Goal: Download file/media

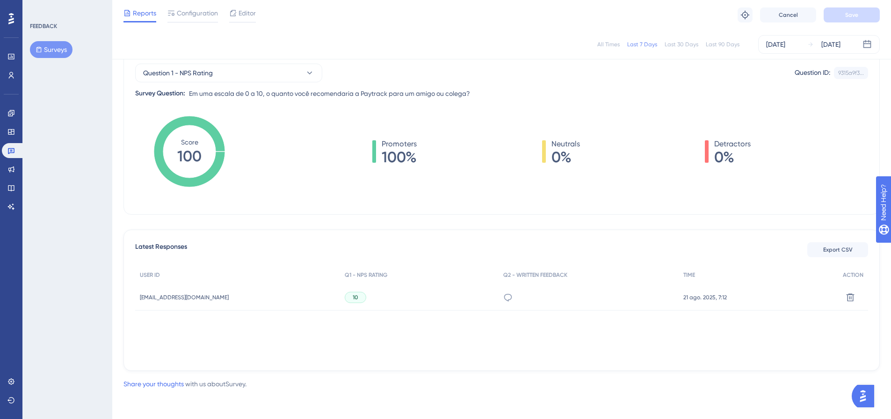
scroll to position [94, 0]
click at [816, 248] on button "Export CSV" at bounding box center [837, 249] width 61 height 15
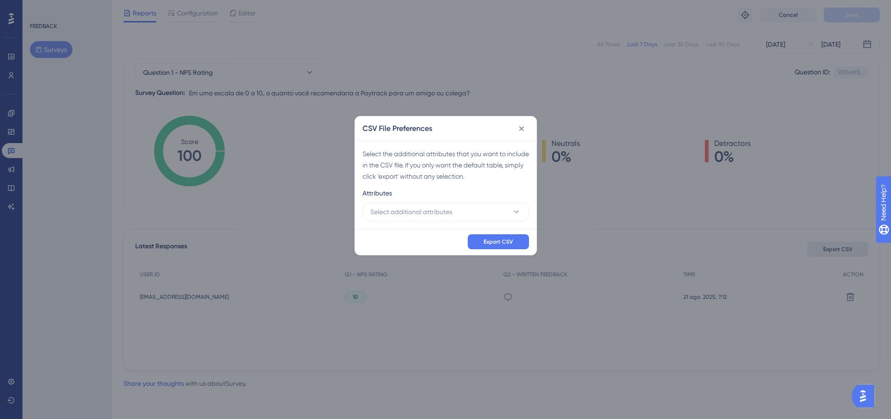
scroll to position [87, 0]
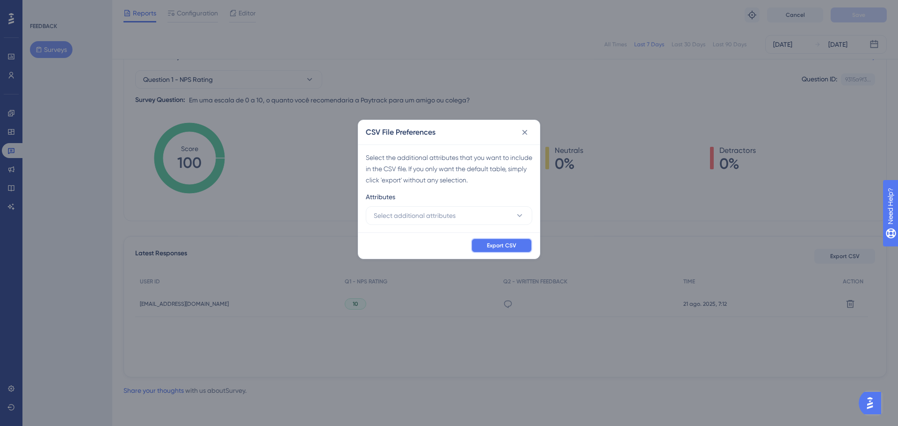
click at [502, 241] on button "Export CSV" at bounding box center [501, 245] width 61 height 15
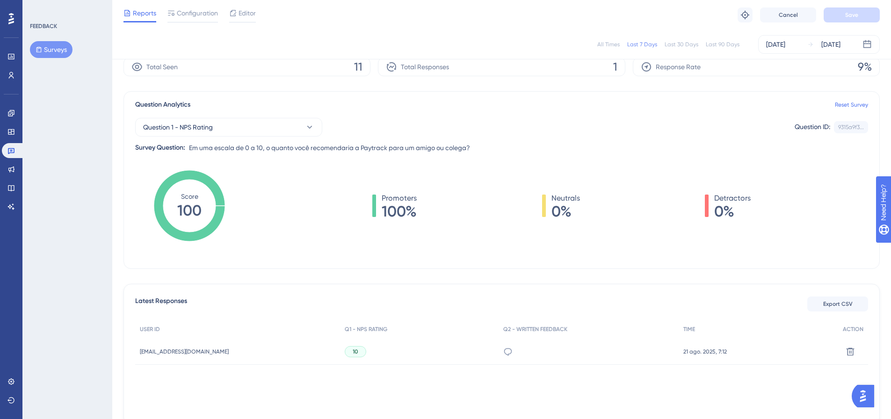
scroll to position [0, 0]
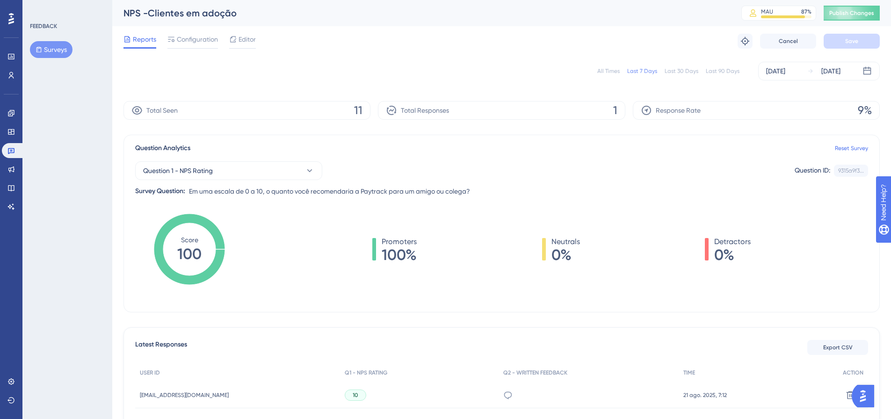
click at [248, 106] on div "Total Seen 11" at bounding box center [246, 110] width 247 height 19
click at [354, 110] on div "Total Seen 11" at bounding box center [246, 110] width 247 height 19
click at [8, 75] on icon at bounding box center [10, 75] width 7 height 7
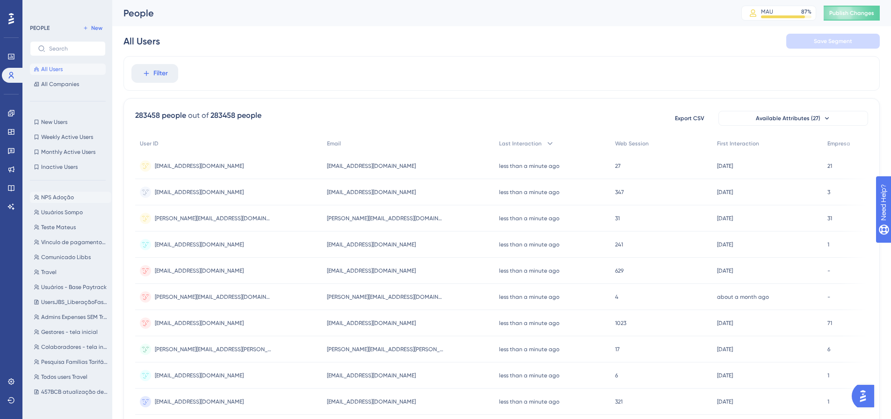
click at [44, 198] on span "NPS Adoção" at bounding box center [57, 197] width 33 height 7
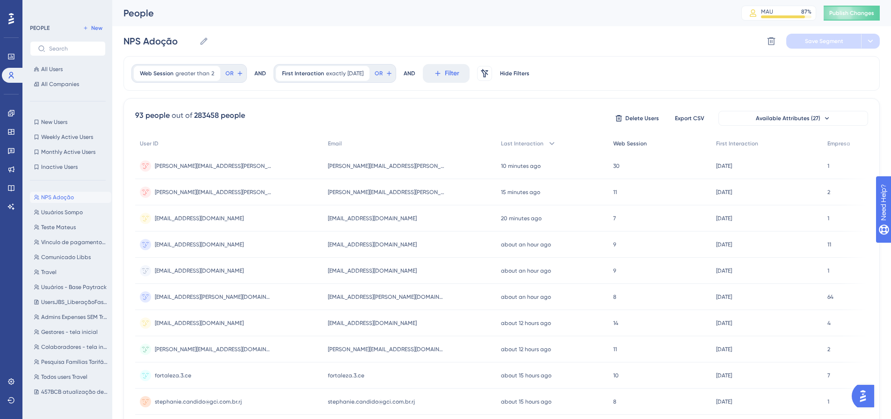
click at [617, 143] on span "Web Session" at bounding box center [630, 143] width 34 height 7
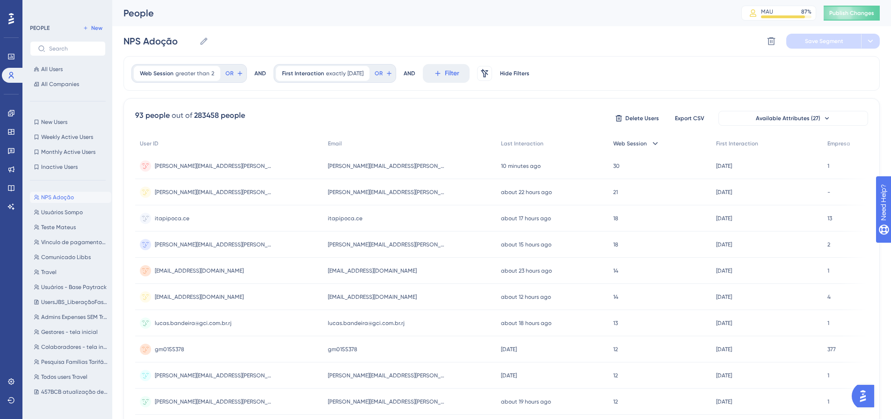
click at [617, 143] on span "Web Session" at bounding box center [630, 143] width 34 height 7
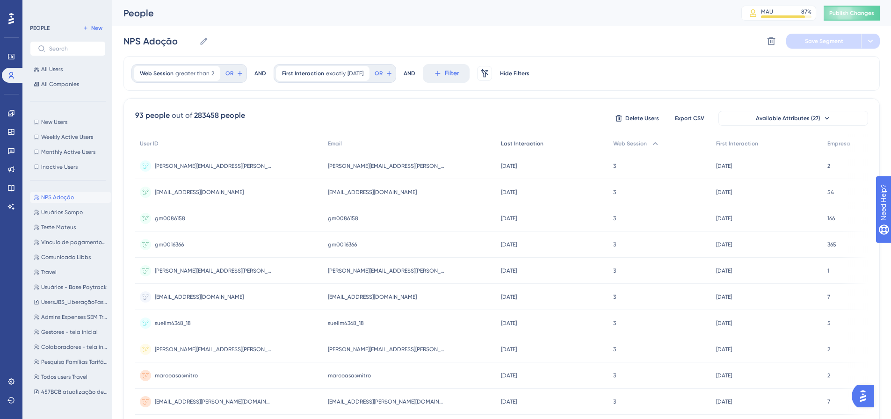
click at [506, 139] on div "Last Interaction" at bounding box center [552, 143] width 112 height 19
